Goal: Find specific page/section: Find specific page/section

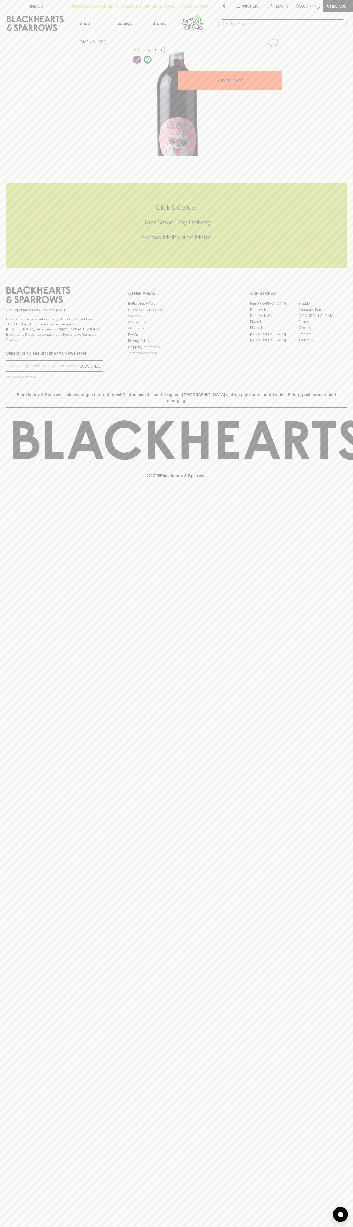
click at [46, 2] on link "FIND US" at bounding box center [35, 6] width 71 height 12
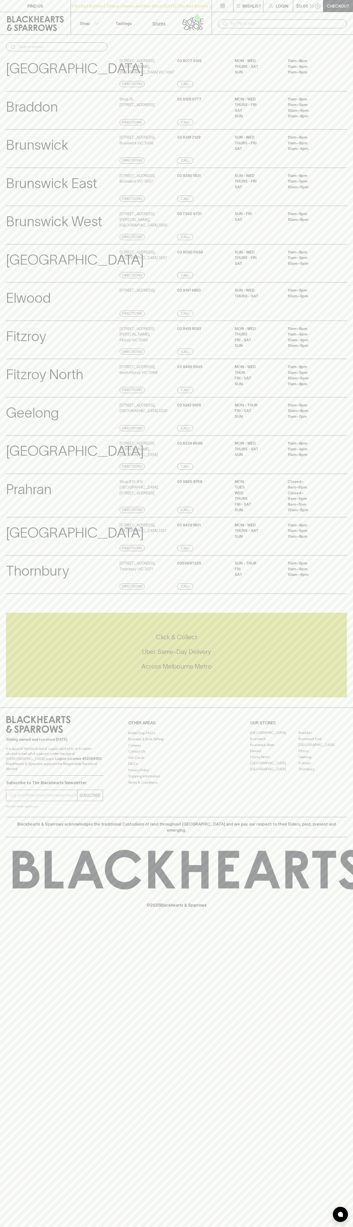
click at [333, 376] on p "11am – 9pm" at bounding box center [310, 373] width 45 height 6
click at [204, 1227] on html "FIND US | No Bad Bottles | Sibling Owned and Run Since 2006 | No Bad Bottles | …" at bounding box center [176, 613] width 353 height 1227
click at [15, 671] on div "Click & Collect Uber Same-Day Delivery Across Melbourne Metro" at bounding box center [176, 652] width 341 height 38
